Goal: Find specific page/section: Find specific page/section

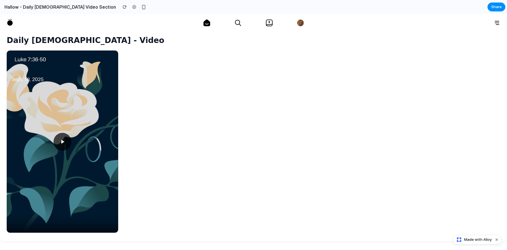
scroll to position [243, 0]
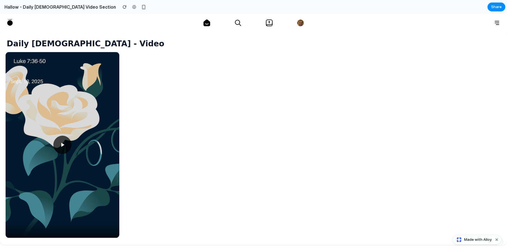
click at [64, 145] on icon at bounding box center [62, 144] width 7 height 7
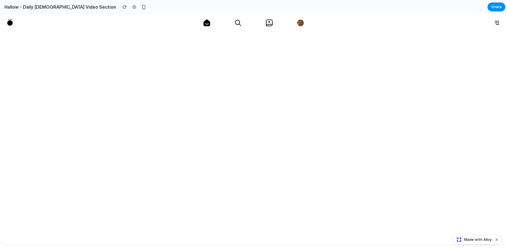
scroll to position [261, 0]
